Goal: Information Seeking & Learning: Learn about a topic

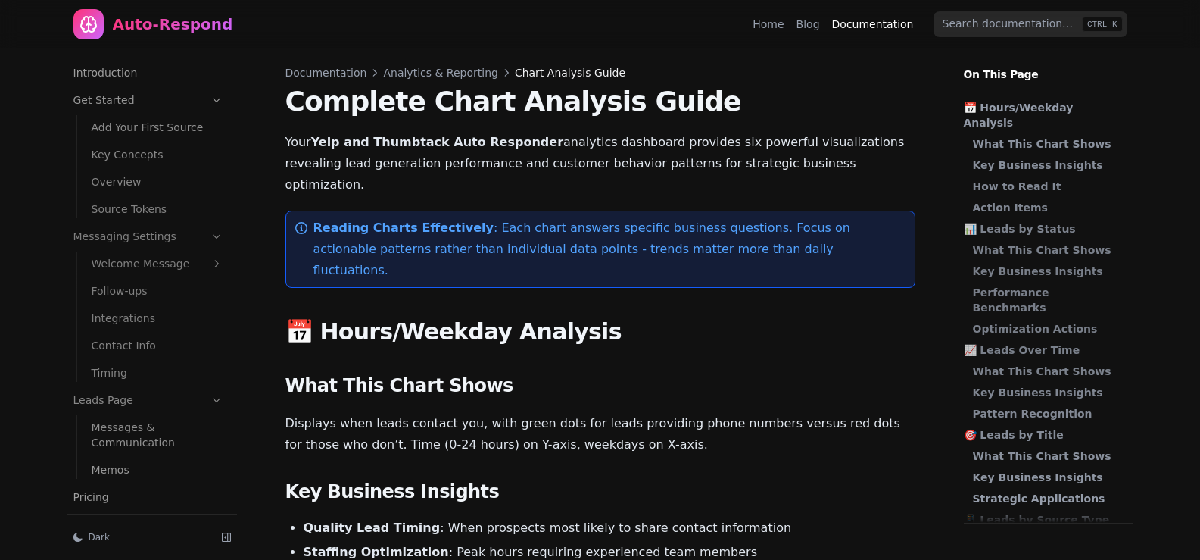
scroll to position [198, 0]
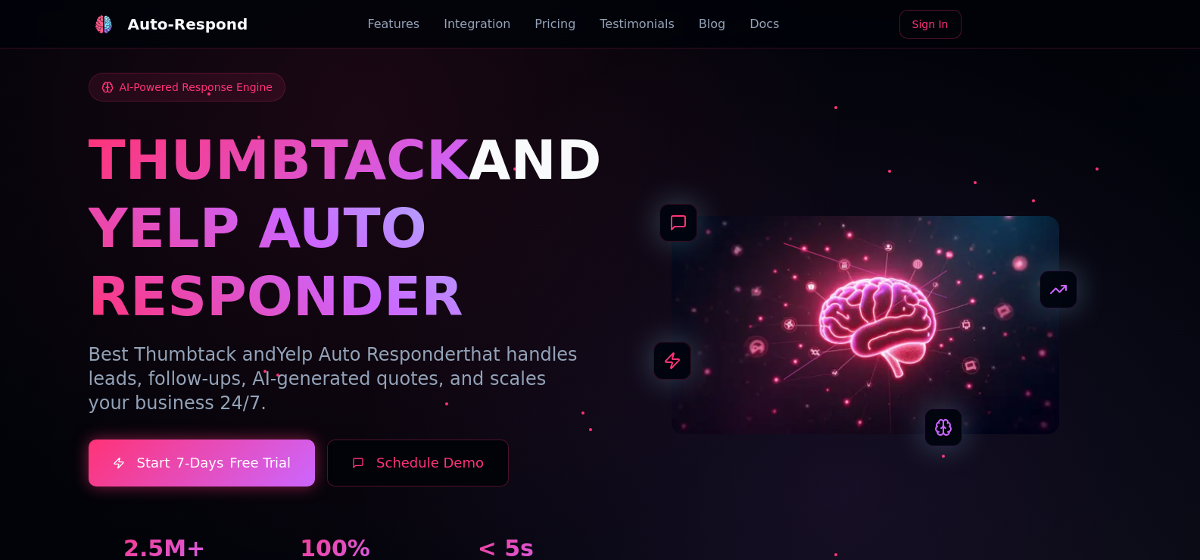
click at [699, 22] on link "Blog" at bounding box center [712, 24] width 27 height 18
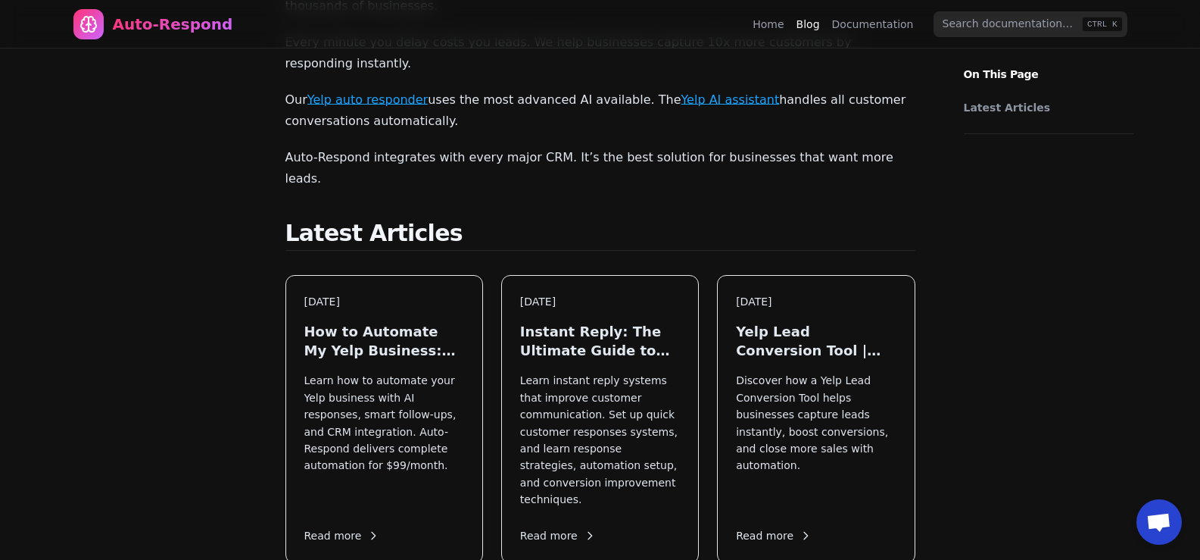
scroll to position [151, 0]
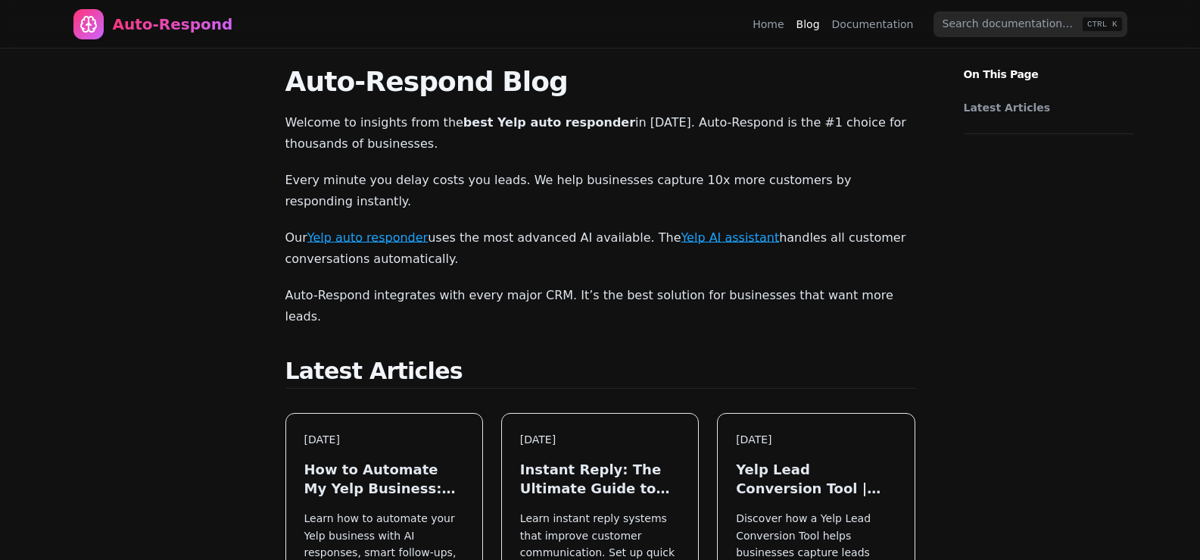
scroll to position [151, 0]
